Goal: Task Accomplishment & Management: Manage account settings

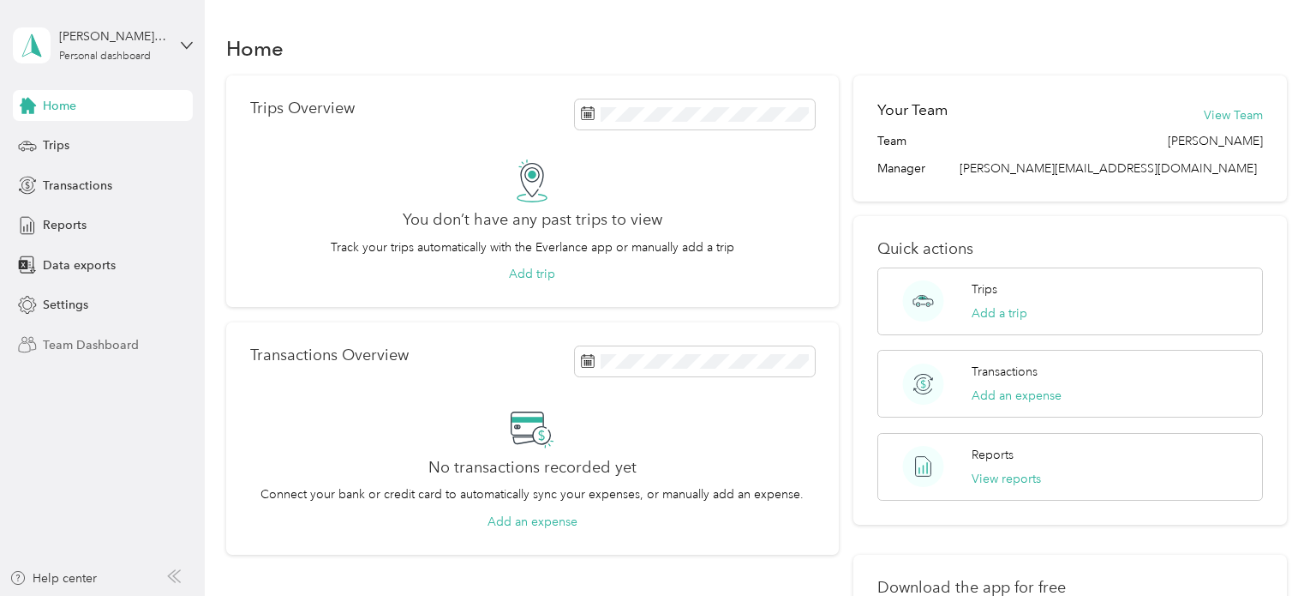
click at [96, 337] on span "Team Dashboard" at bounding box center [91, 345] width 96 height 18
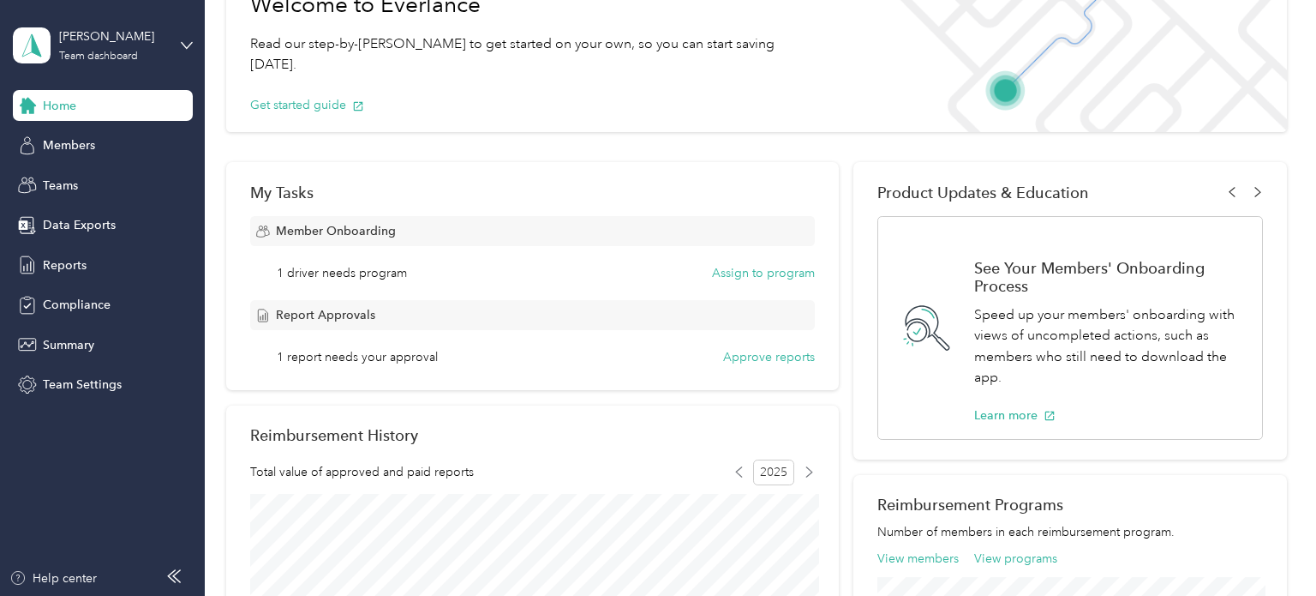
scroll to position [127, 0]
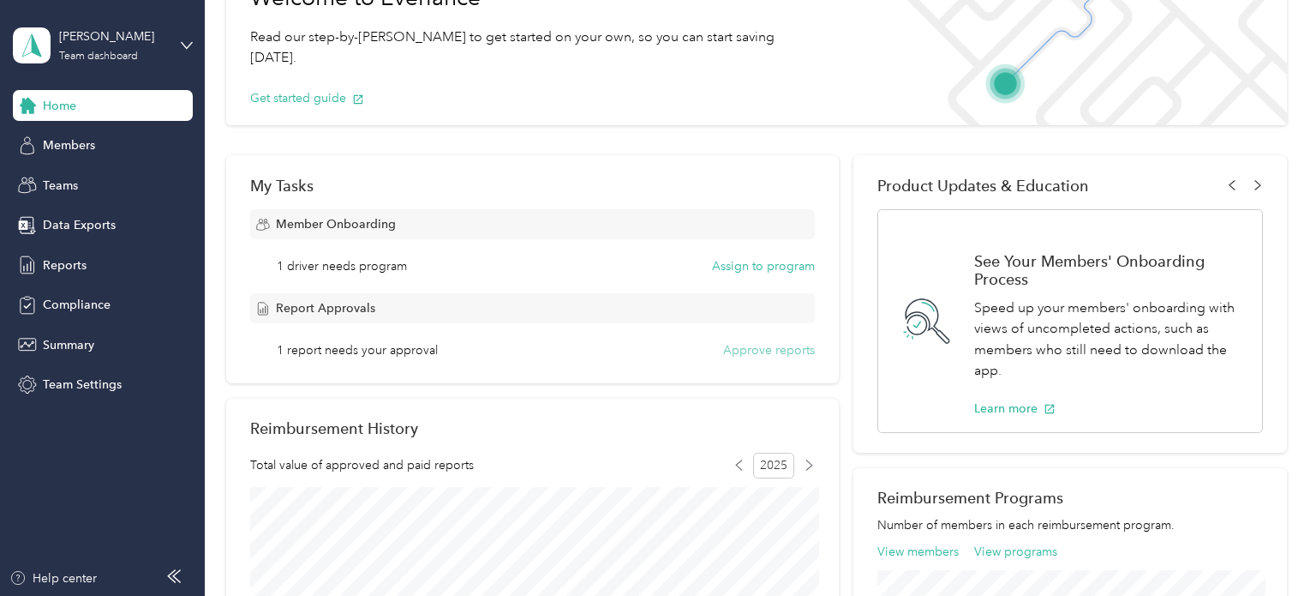
click at [806, 351] on button "Approve reports" at bounding box center [769, 350] width 92 height 18
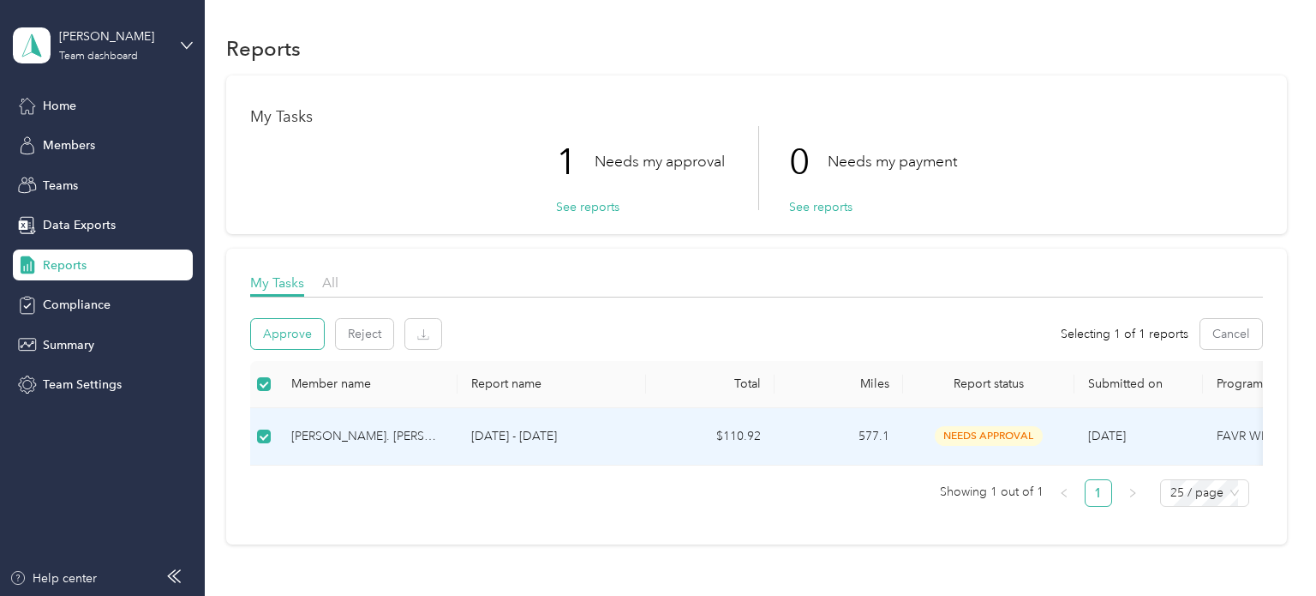
click at [289, 340] on button "Approve" at bounding box center [287, 334] width 73 height 30
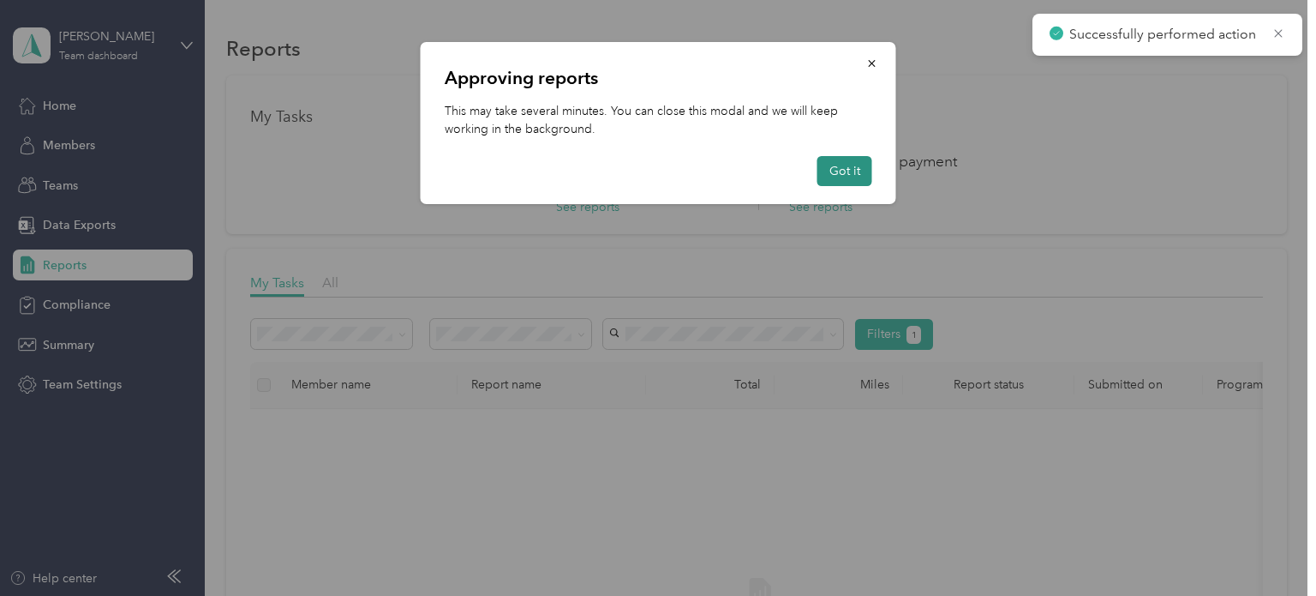
click at [863, 172] on button "Got it" at bounding box center [845, 171] width 55 height 30
